Goal: Check status: Check status

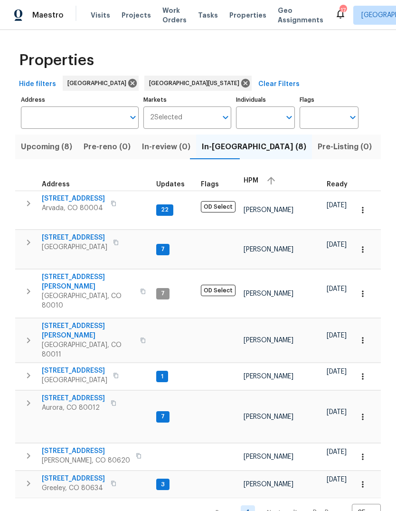
click at [134, 18] on span "Projects" at bounding box center [136, 14] width 29 height 9
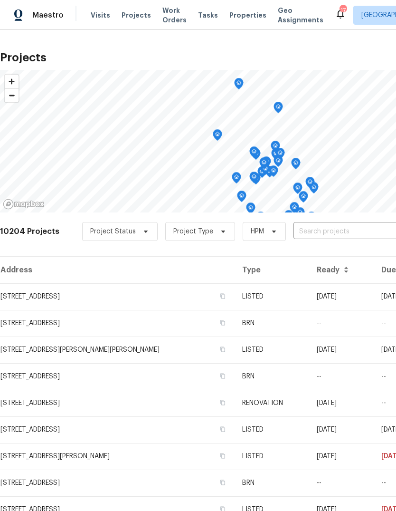
click at [315, 235] on input "text" at bounding box center [348, 231] width 109 height 15
type input "4578"
click at [323, 257] on li "[STREET_ADDRESS]" at bounding box center [324, 253] width 138 height 16
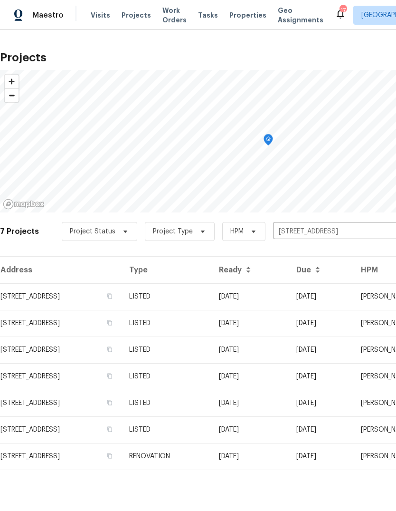
click at [208, 452] on td "RENOVATION" at bounding box center [167, 456] width 90 height 27
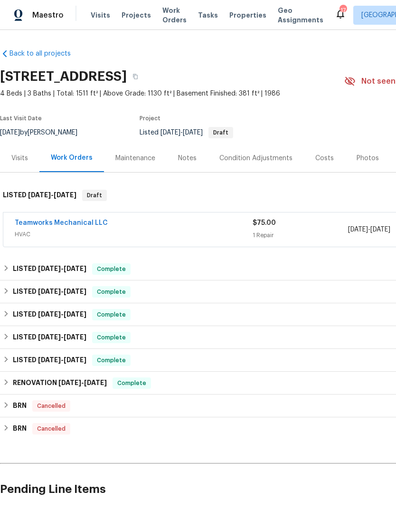
click at [86, 224] on link "Teamworks Mechanical LLC" at bounding box center [61, 222] width 93 height 7
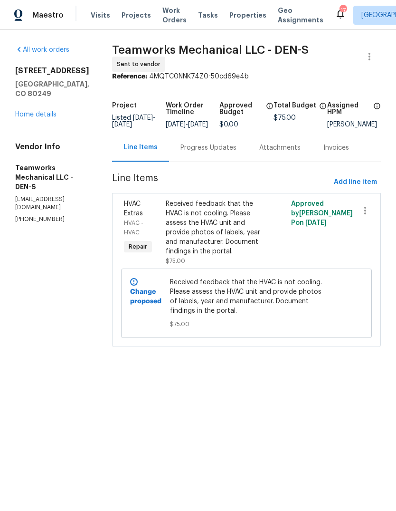
click at [35, 111] on link "Home details" at bounding box center [35, 114] width 41 height 7
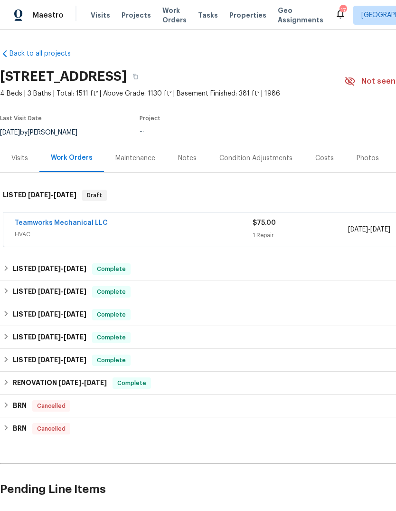
click at [192, 159] on div "Notes" at bounding box center [187, 157] width 19 height 9
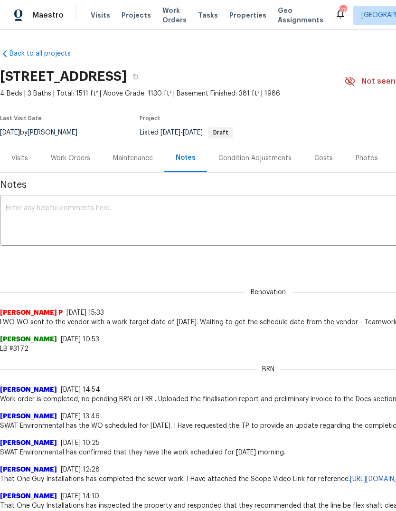
click at [68, 157] on div "Work Orders" at bounding box center [70, 157] width 39 height 9
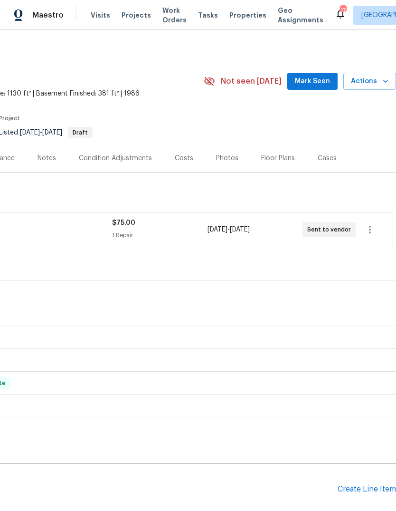
scroll to position [0, 141]
click at [369, 230] on icon "button" at bounding box center [369, 229] width 11 height 11
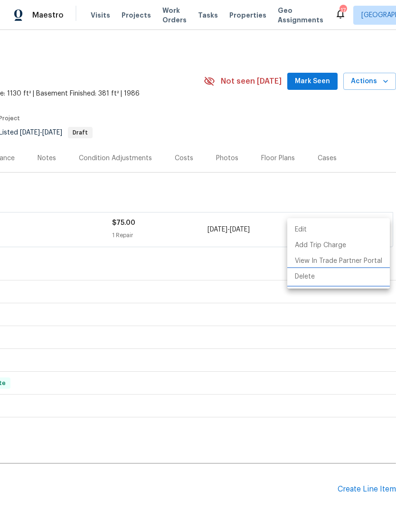
click at [312, 275] on li "Delete" at bounding box center [338, 277] width 103 height 16
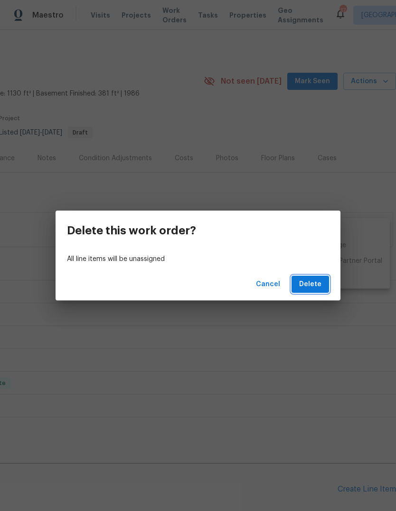
click at [318, 281] on span "Delete" at bounding box center [310, 284] width 22 height 12
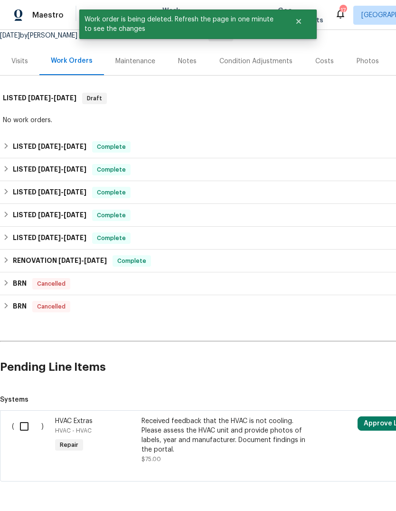
scroll to position [96, 0]
click at [23, 425] on input "checkbox" at bounding box center [27, 427] width 27 height 20
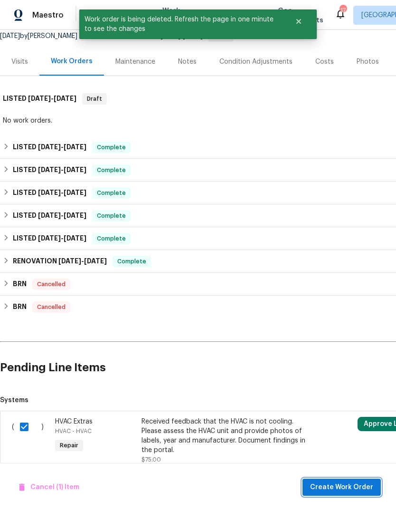
click at [347, 485] on span "Create Work Order" at bounding box center [341, 487] width 63 height 12
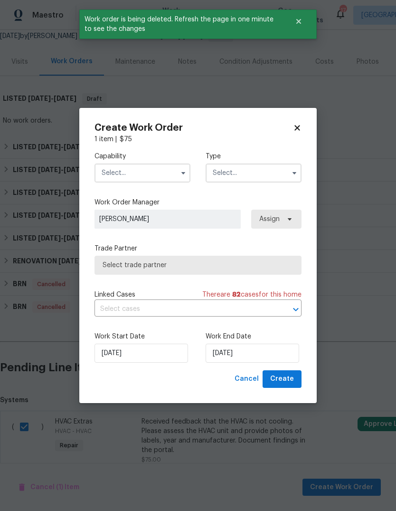
click at [299, 128] on icon at bounding box center [296, 127] width 5 height 5
checkbox input "false"
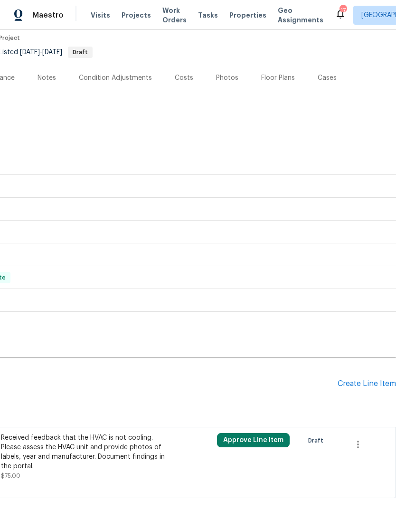
scroll to position [80, 141]
click at [357, 442] on icon "button" at bounding box center [357, 444] width 11 height 11
click at [367, 443] on li "Cancel" at bounding box center [365, 444] width 37 height 16
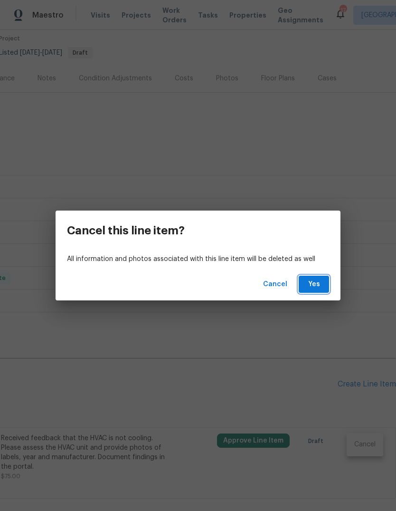
click at [322, 285] on button "Yes" at bounding box center [314, 284] width 30 height 18
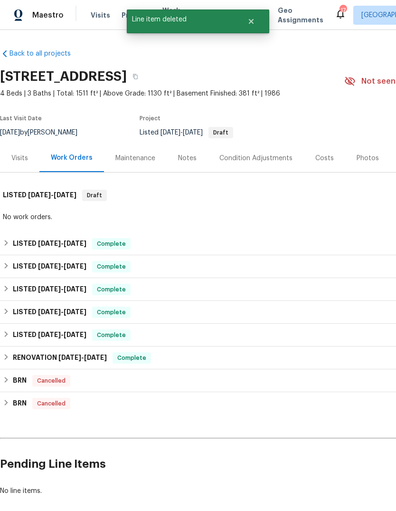
scroll to position [0, 0]
click at [188, 155] on div "Notes" at bounding box center [187, 157] width 19 height 9
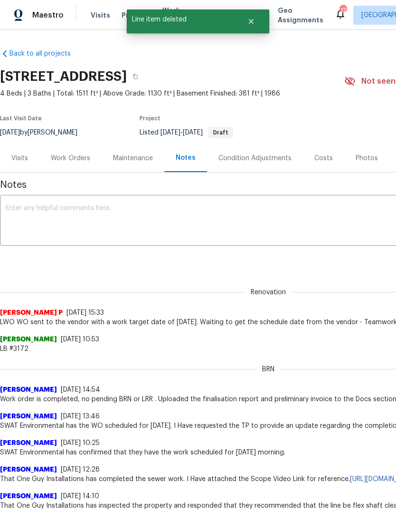
click at [203, 212] on textarea at bounding box center [268, 221] width 525 height 33
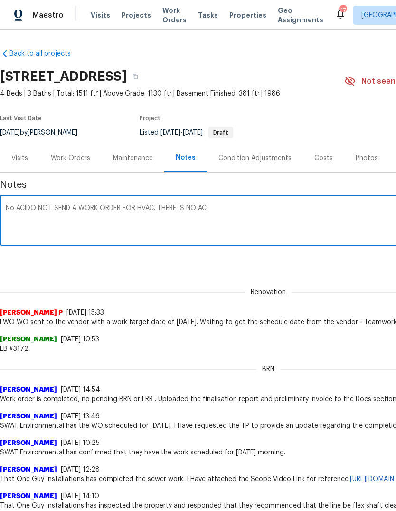
click at [34, 207] on textarea "No AC!DO NOT SEND A WORK ORDER FOR HVAC. THERE IS NO AC." at bounding box center [268, 221] width 525 height 33
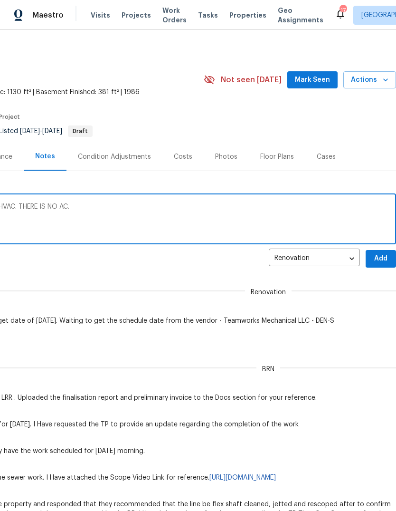
scroll to position [1, 141]
type textarea "No AC! DO NOT SEND A WORK ORDER FOR HVAC. THERE IS NO AC."
click at [380, 258] on span "Add" at bounding box center [380, 259] width 15 height 12
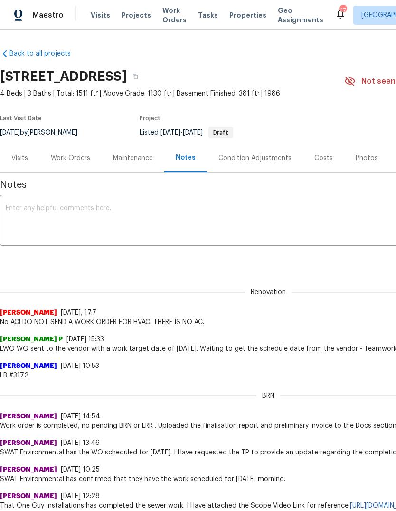
scroll to position [0, 0]
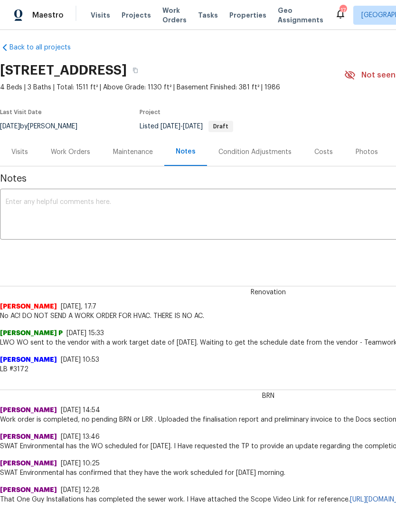
scroll to position [6, 0]
click at [62, 152] on div "Work Orders" at bounding box center [70, 151] width 39 height 9
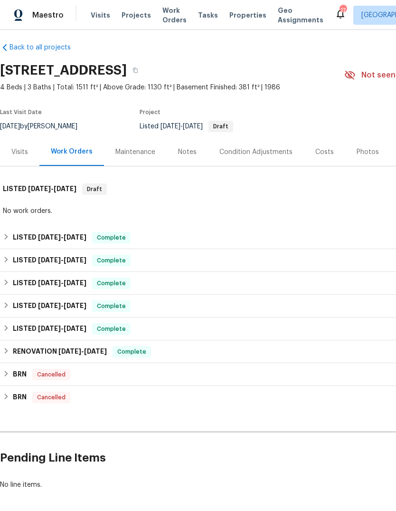
click at [184, 155] on div "Notes" at bounding box center [187, 151] width 19 height 9
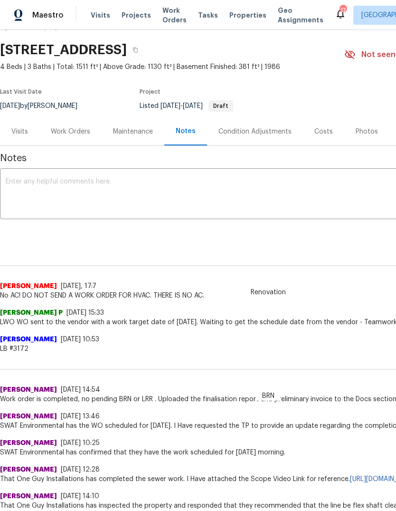
scroll to position [27, 0]
click at [144, 47] on button "button" at bounding box center [135, 49] width 17 height 17
click at [92, 17] on span "Visits" at bounding box center [100, 14] width 19 height 9
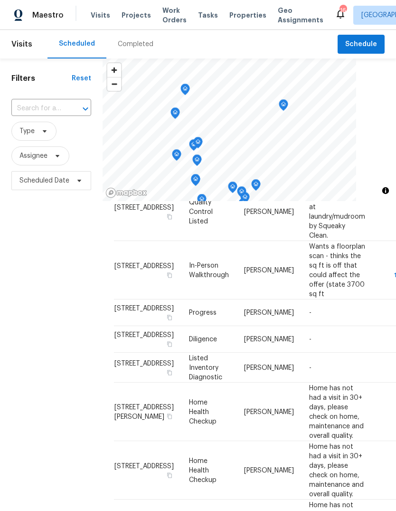
scroll to position [556, 0]
click at [130, 17] on span "Projects" at bounding box center [136, 14] width 29 height 9
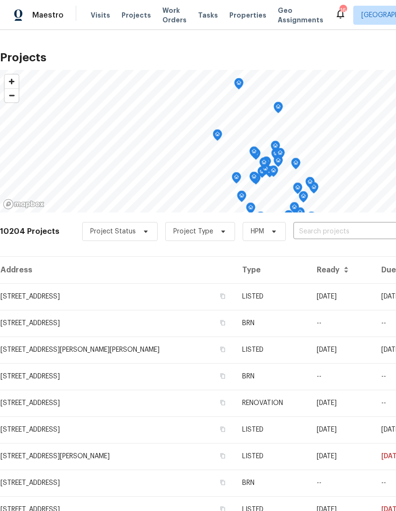
click at [318, 232] on input "text" at bounding box center [348, 231] width 109 height 15
type input "[PERSON_NAME]"
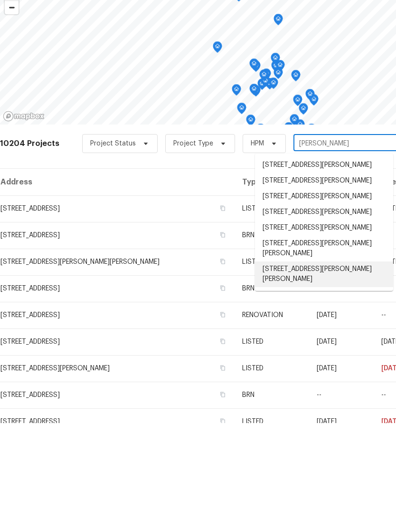
click at [306, 349] on li "[STREET_ADDRESS][PERSON_NAME][PERSON_NAME]" at bounding box center [324, 362] width 138 height 26
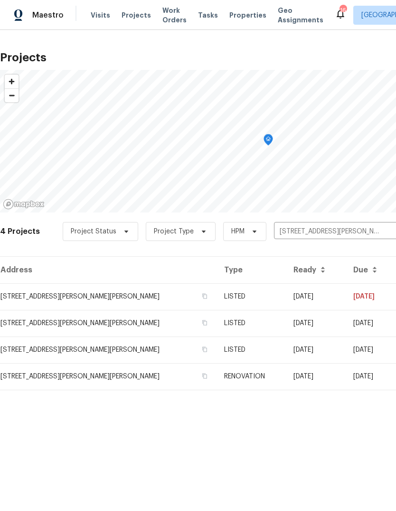
click at [246, 378] on td "RENOVATION" at bounding box center [251, 376] width 69 height 27
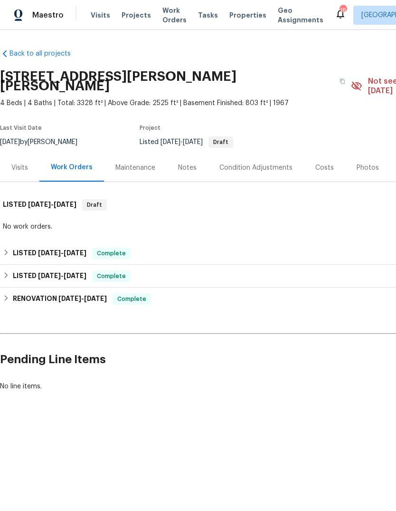
click at [188, 163] on div "Notes" at bounding box center [187, 167] width 19 height 9
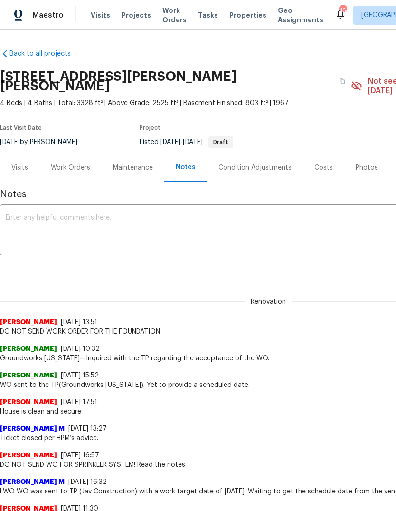
click at [133, 13] on span "Projects" at bounding box center [136, 14] width 29 height 9
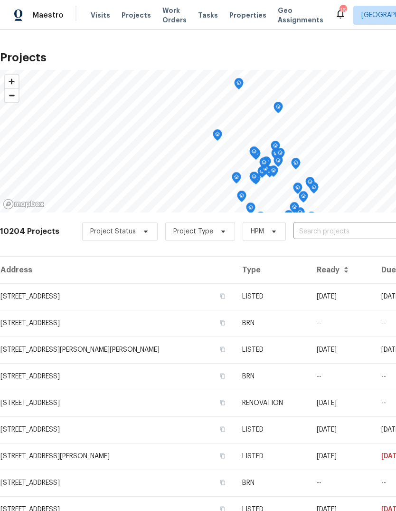
click at [99, 17] on span "Visits" at bounding box center [100, 14] width 19 height 9
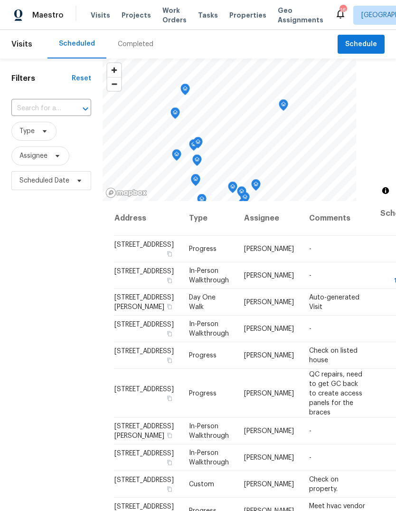
click at [169, 19] on span "Work Orders" at bounding box center [174, 15] width 24 height 19
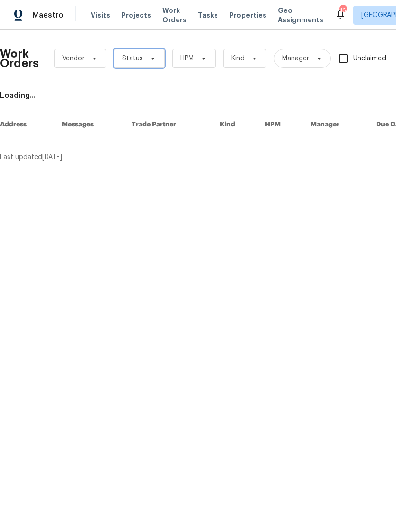
click at [149, 60] on icon at bounding box center [153, 59] width 8 height 8
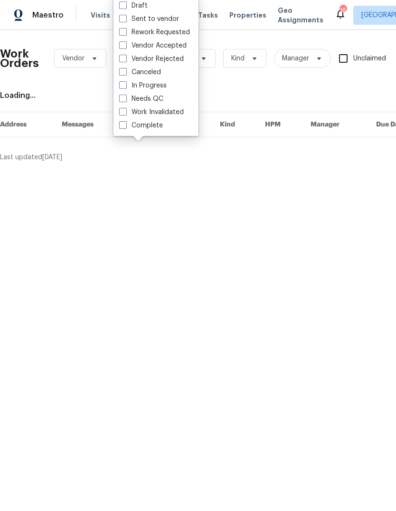
click at [123, 100] on span at bounding box center [123, 99] width 8 height 8
click at [123, 100] on input "Needs QC" at bounding box center [122, 97] width 6 height 6
checkbox input "true"
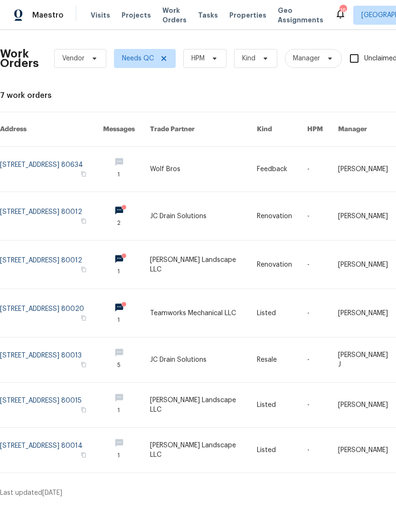
click at [128, 19] on span "Projects" at bounding box center [136, 14] width 29 height 9
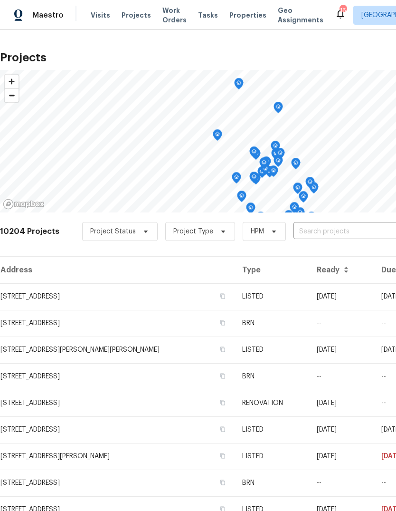
click at [100, 19] on span "Visits" at bounding box center [100, 14] width 19 height 9
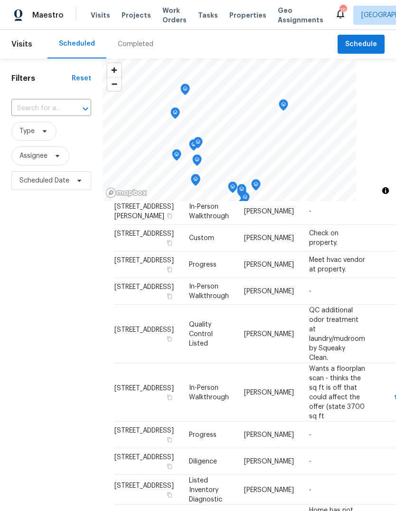
scroll to position [197, 0]
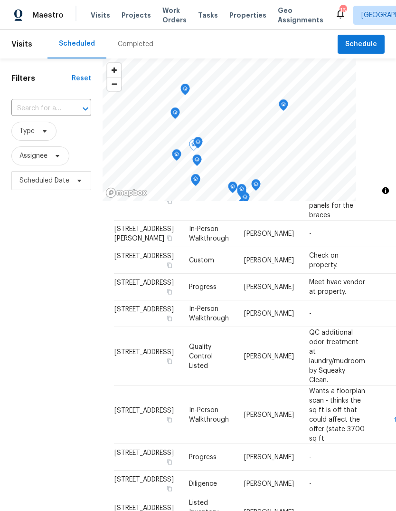
click at [0, 0] on icon at bounding box center [0, 0] width 0 height 0
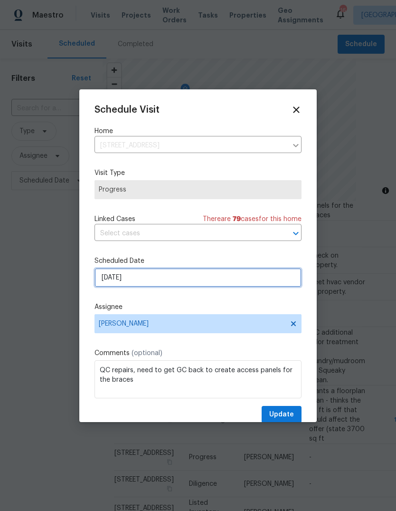
click at [231, 284] on input "[DATE]" at bounding box center [198, 277] width 207 height 19
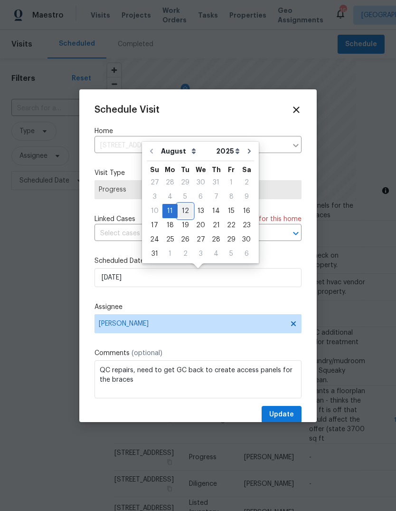
click at [182, 210] on div "12" at bounding box center [185, 210] width 15 height 13
type input "[DATE]"
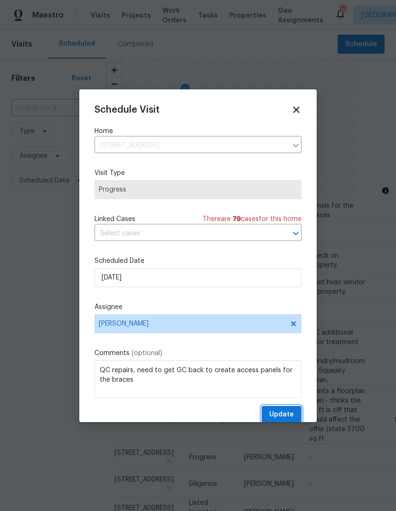
click at [281, 413] on span "Update" at bounding box center [281, 414] width 25 height 12
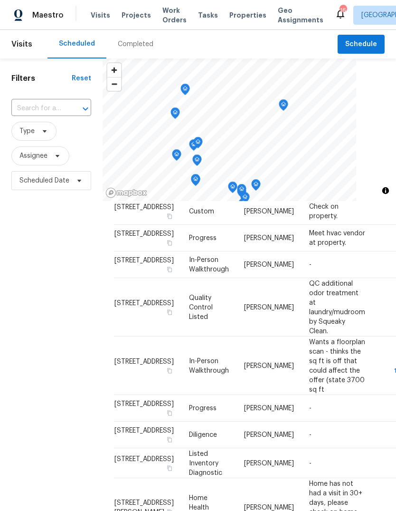
click at [132, 50] on div "Completed" at bounding box center [135, 44] width 58 height 28
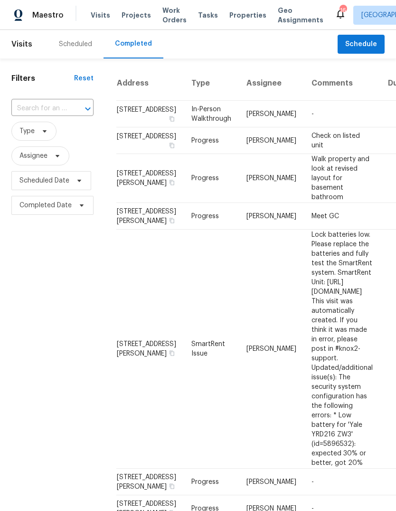
click at [49, 111] on input "text" at bounding box center [39, 108] width 56 height 15
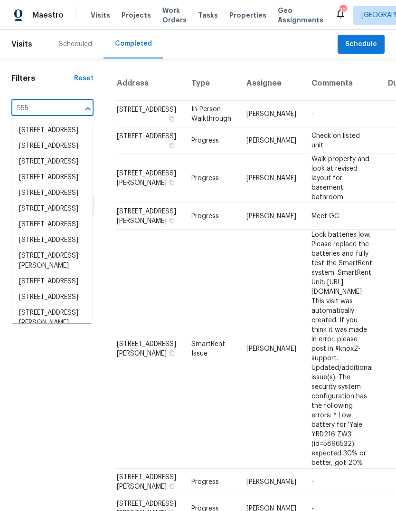
type input "5550"
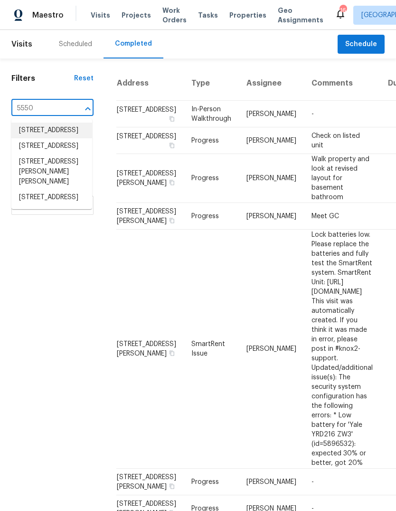
click at [44, 135] on li "[STREET_ADDRESS]" at bounding box center [51, 131] width 81 height 16
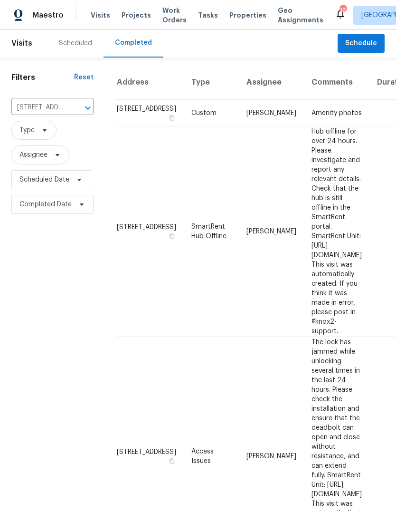
scroll to position [1, 0]
click at [69, 107] on button "Clear" at bounding box center [75, 107] width 13 height 13
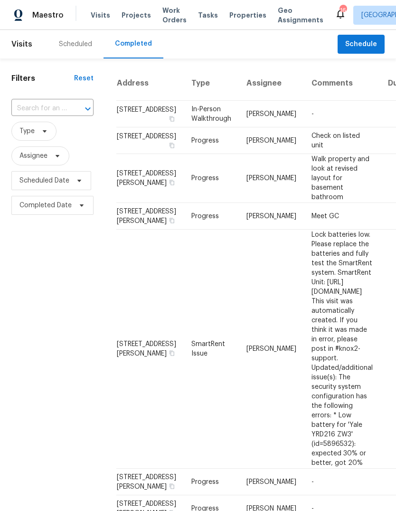
click at [52, 110] on input "text" at bounding box center [39, 108] width 56 height 15
type input "10133"
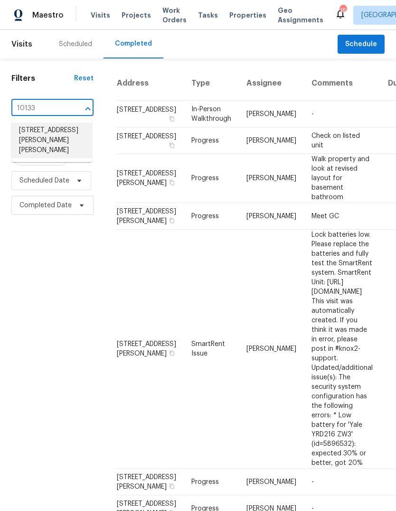
click at [47, 133] on li "[STREET_ADDRESS][PERSON_NAME][PERSON_NAME]" at bounding box center [51, 141] width 81 height 36
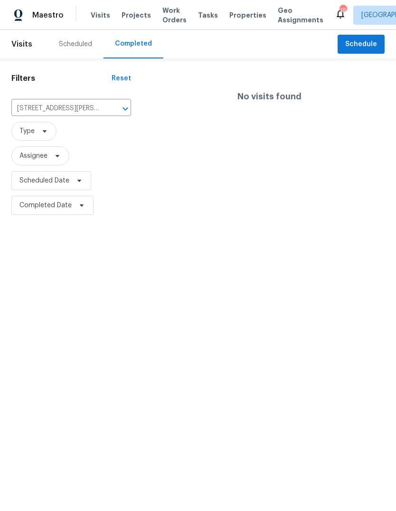
click at [108, 111] on icon "Clear" at bounding box center [112, 108] width 9 height 9
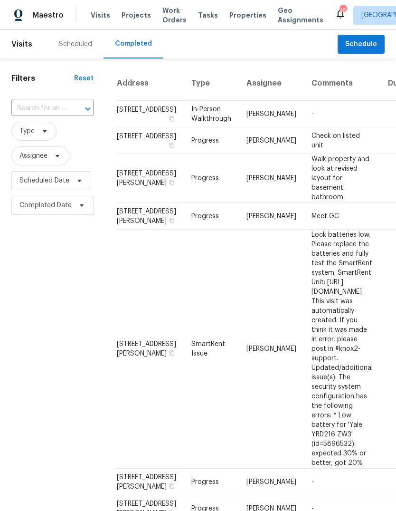
click at [53, 105] on input "text" at bounding box center [39, 108] width 56 height 15
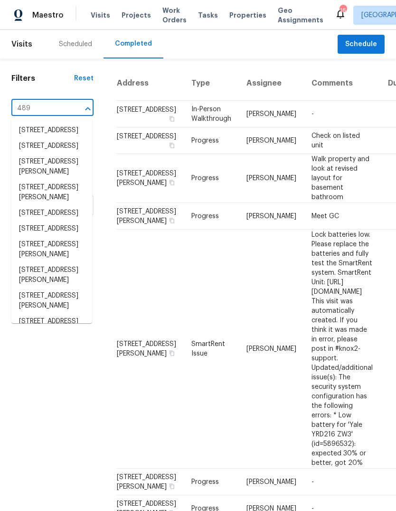
type input "4890"
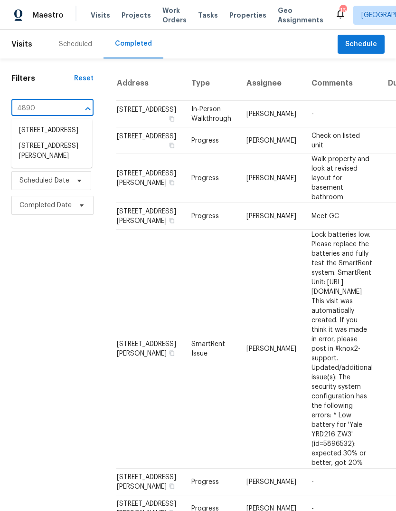
click at [42, 158] on li "[STREET_ADDRESS][PERSON_NAME]" at bounding box center [51, 151] width 81 height 26
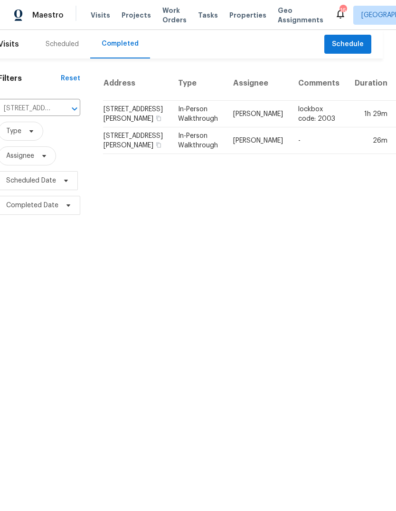
scroll to position [0, 12]
click at [157, 121] on icon "button" at bounding box center [160, 118] width 6 height 6
